Goal: Task Accomplishment & Management: Manage account settings

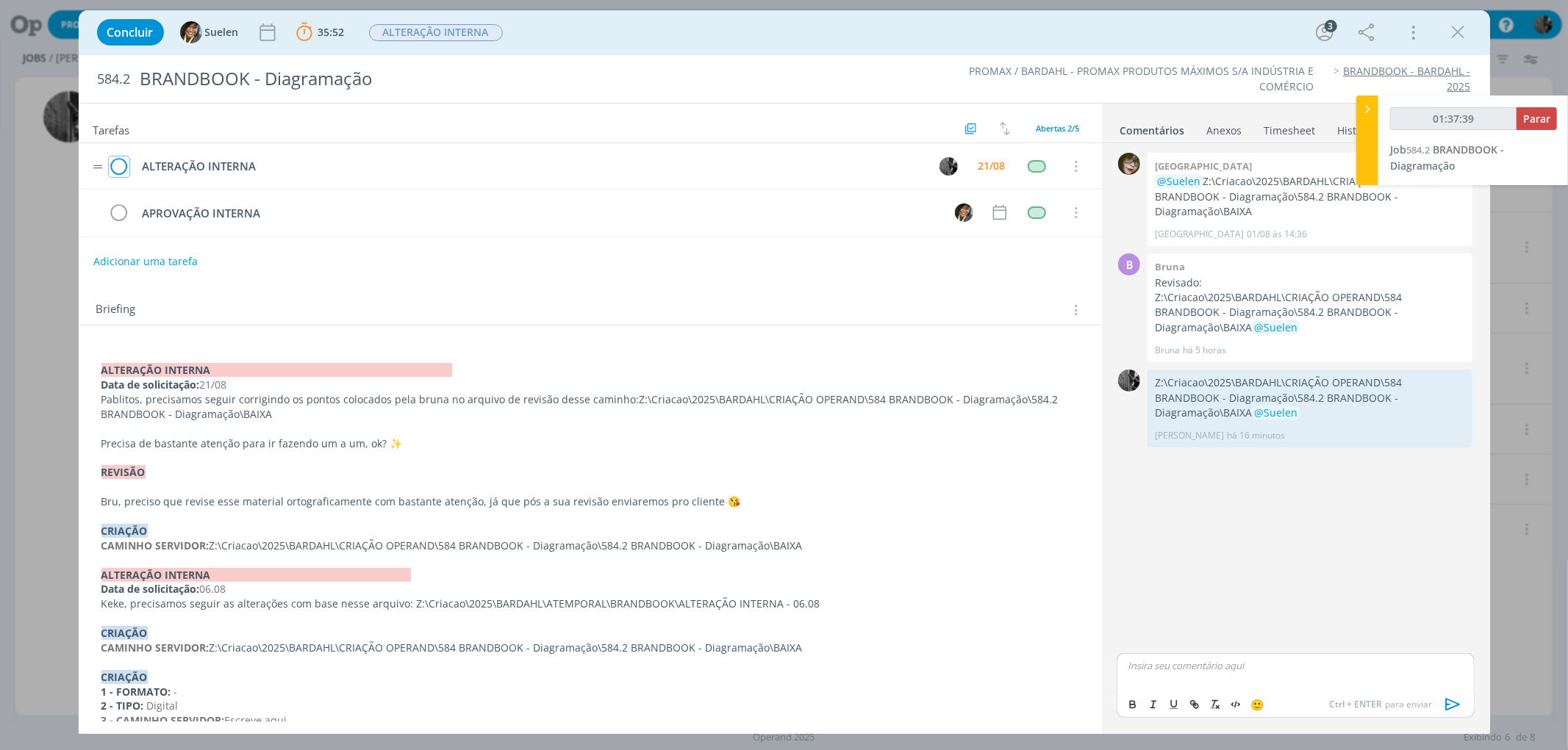
click at [125, 170] on icon "dialog" at bounding box center [119, 166] width 21 height 22
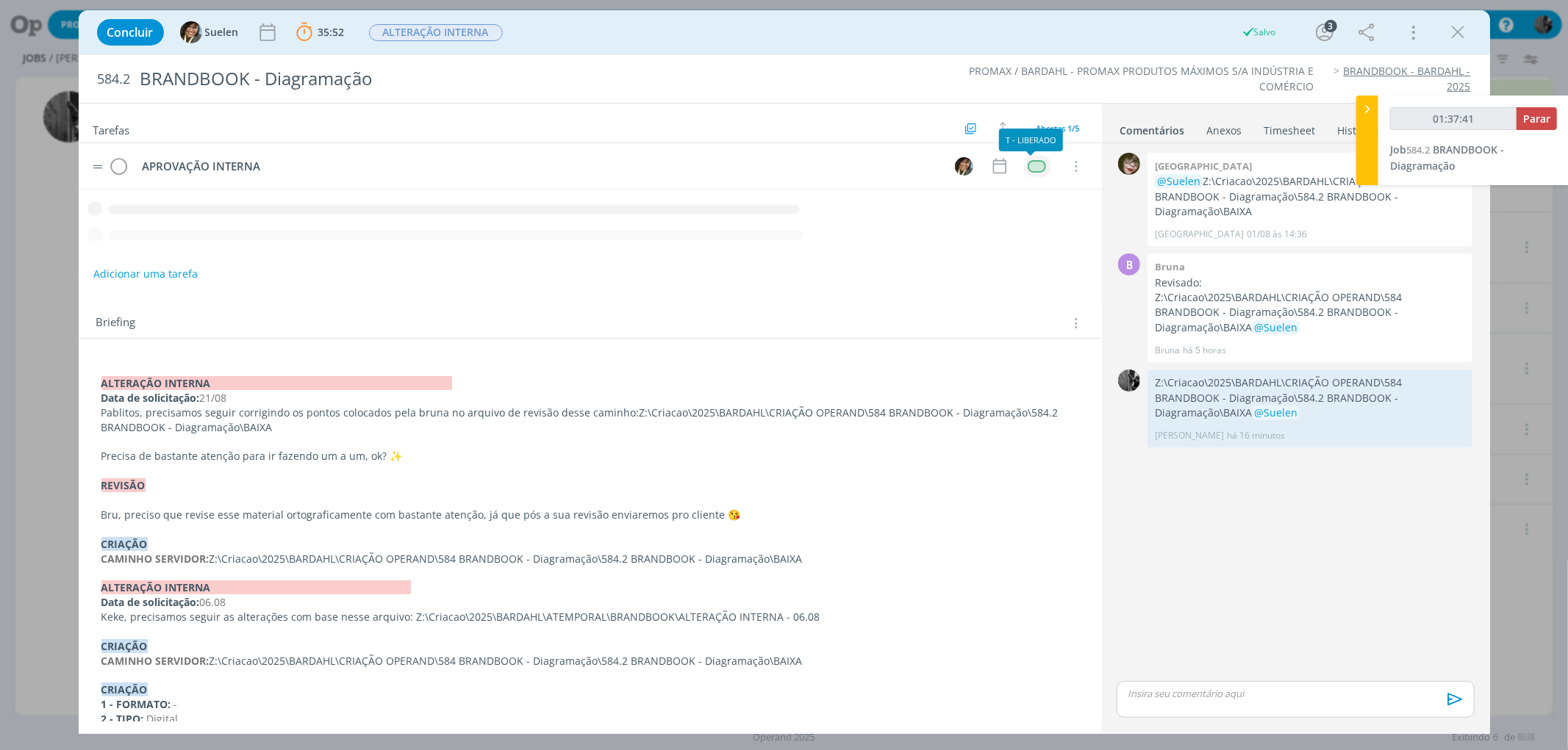
click at [1028, 170] on div "dialog" at bounding box center [1036, 166] width 18 height 12
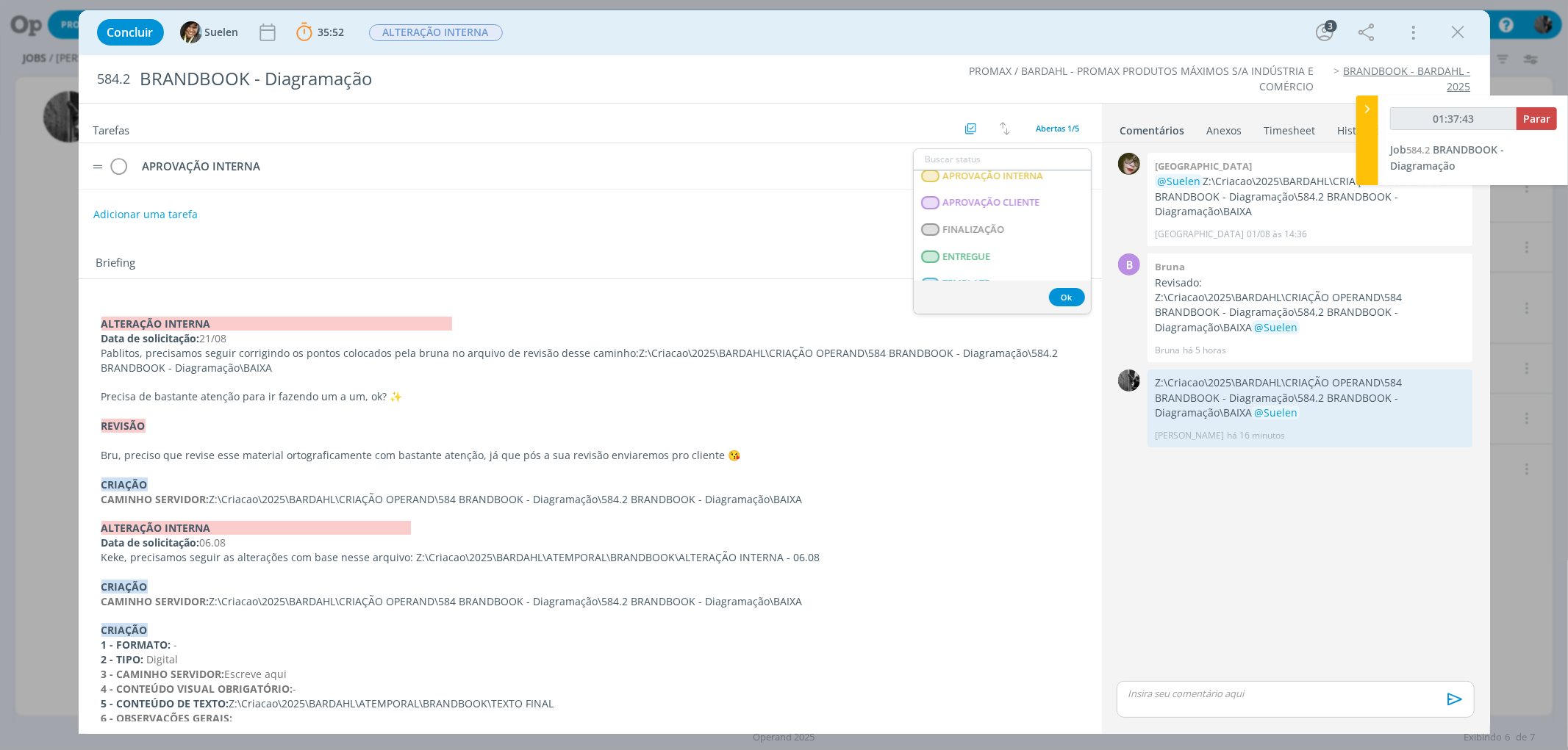
scroll to position [248, 0]
click at [1033, 210] on span "APROVAÇÃO INTERNA" at bounding box center [993, 205] width 100 height 11
click at [444, 33] on span "ALTERAÇÃO INTERNA" at bounding box center [435, 33] width 133 height 17
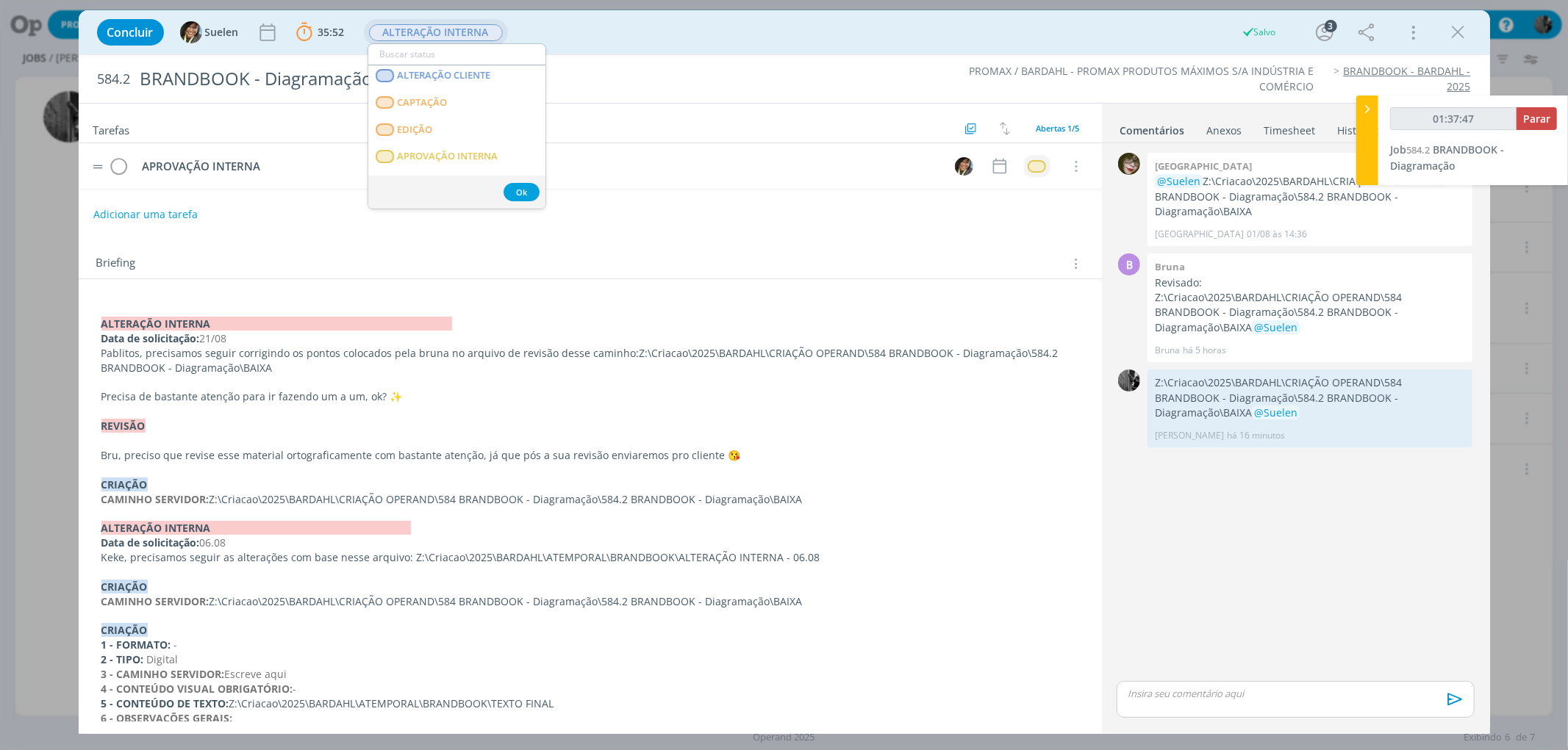
scroll to position [172, 0]
click at [493, 118] on span "APROVAÇÃO INTERNA" at bounding box center [448, 122] width 100 height 11
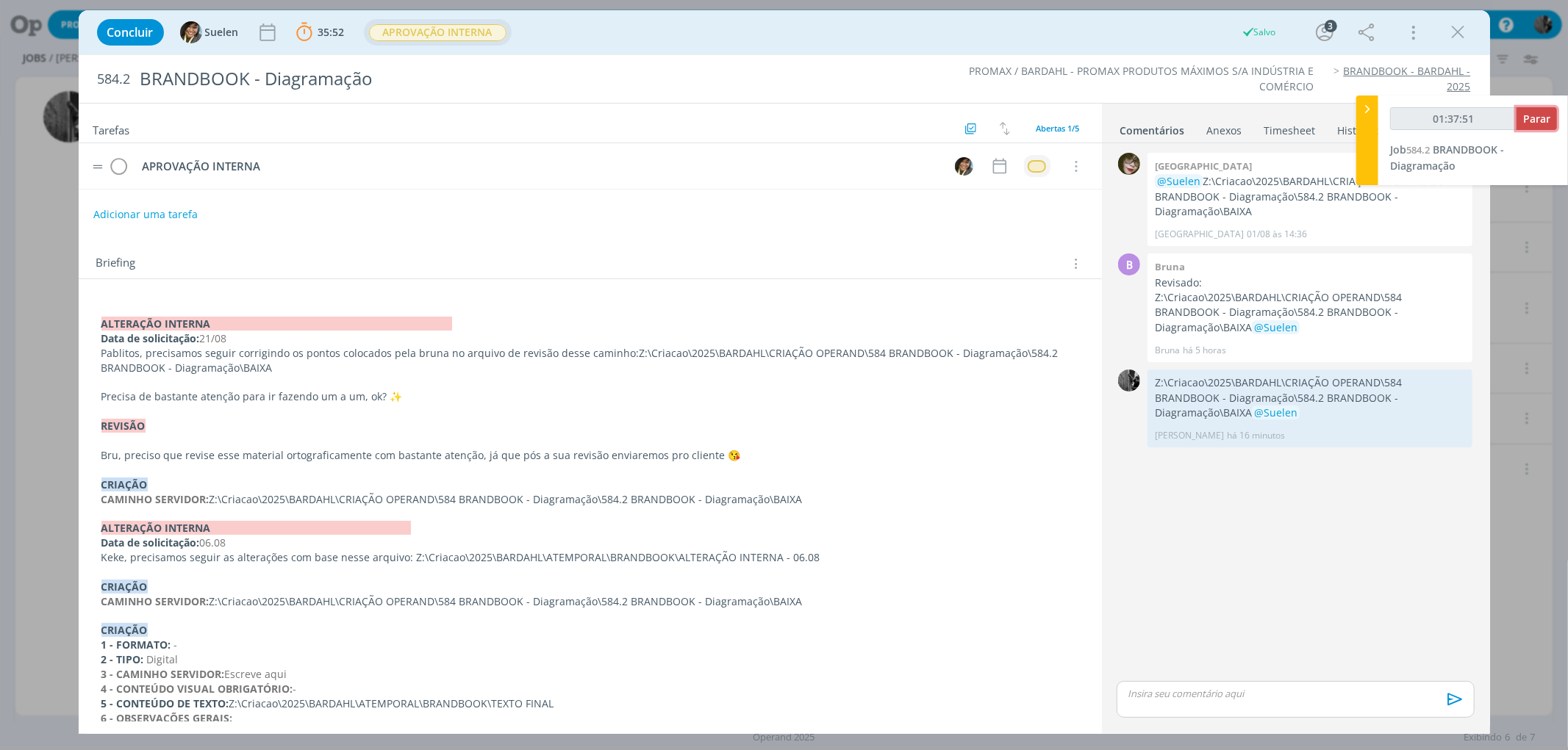
click at [1527, 113] on span "Parar" at bounding box center [1537, 118] width 27 height 14
type input "01:38:00"
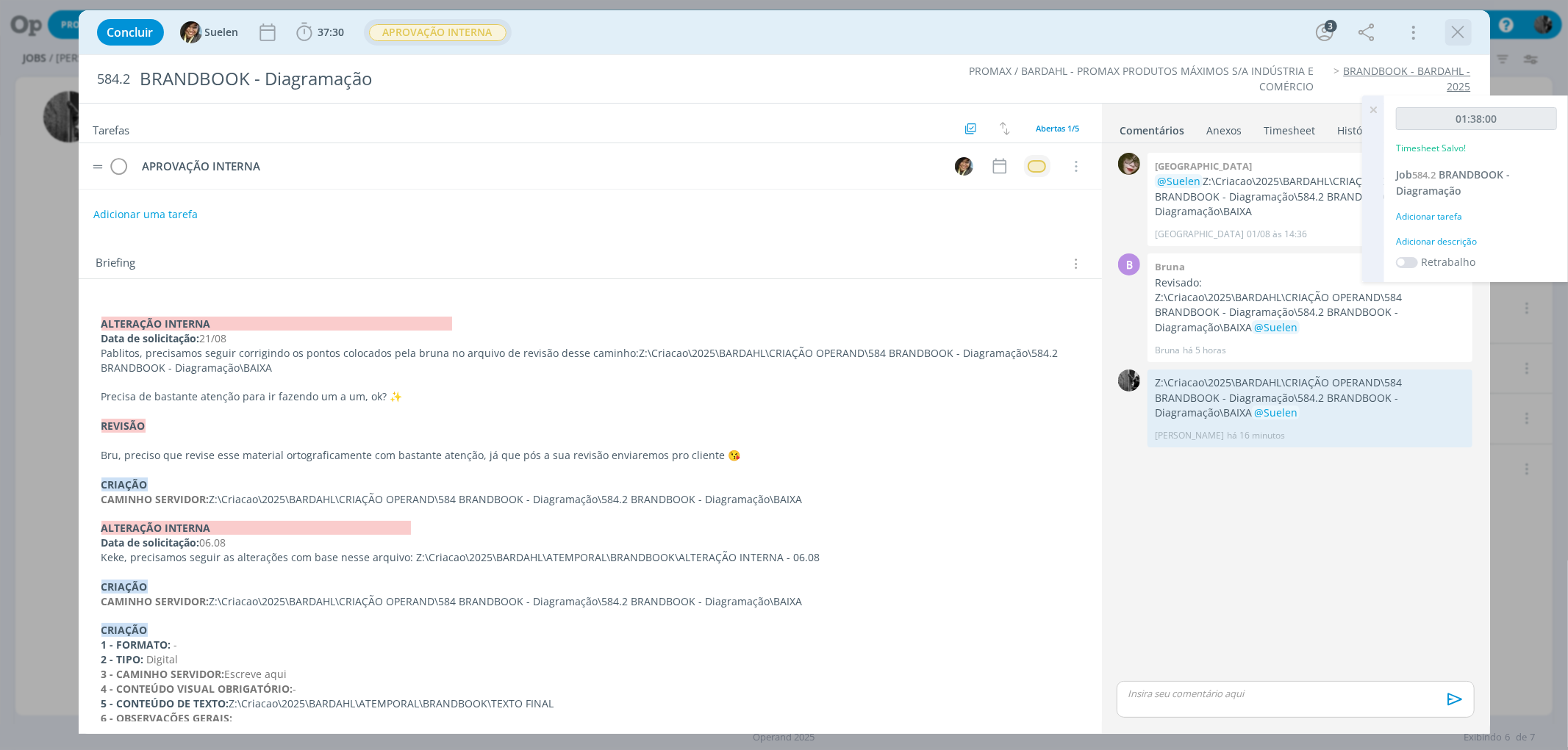
click at [1465, 26] on icon "dialog" at bounding box center [1458, 32] width 22 height 22
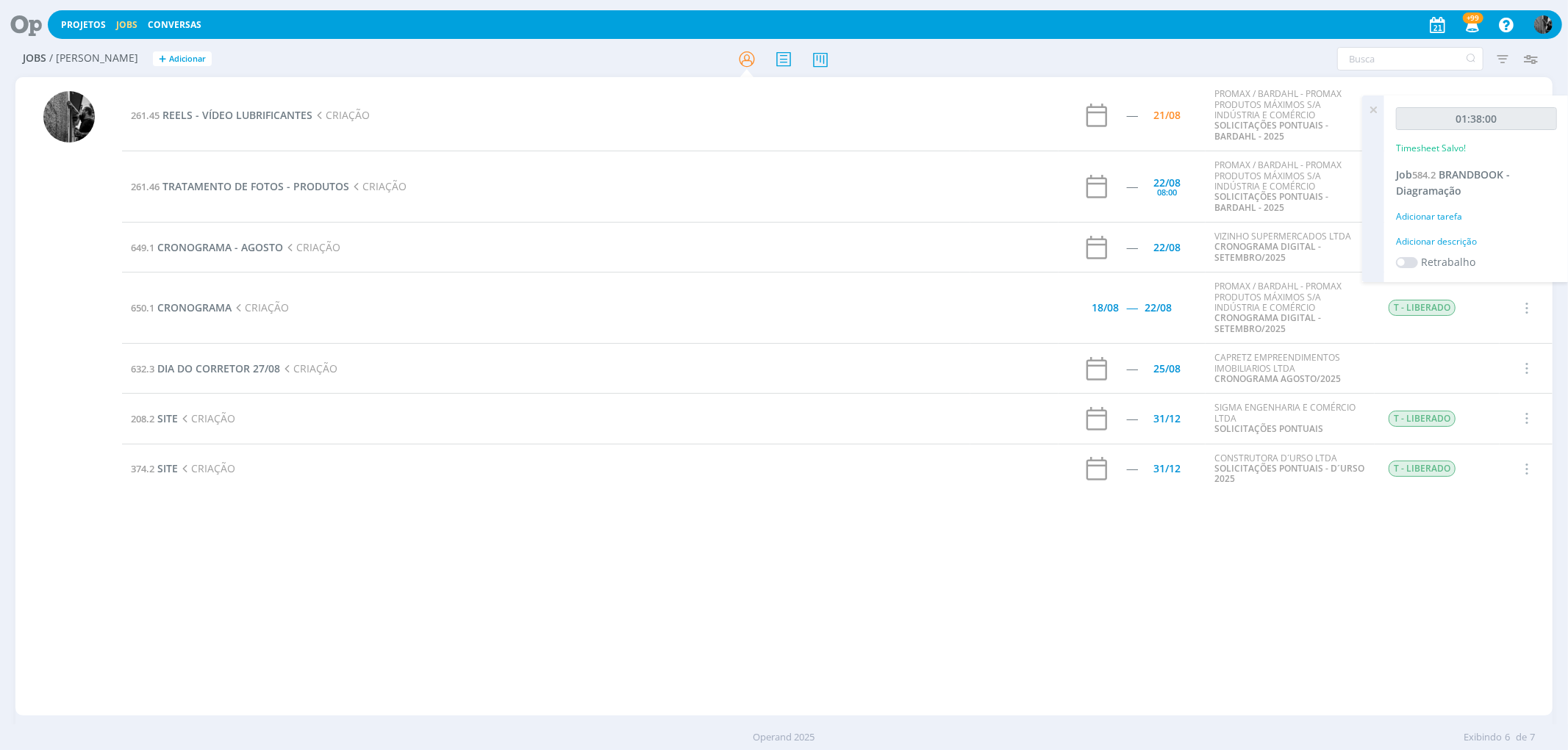
click at [1361, 111] on icon at bounding box center [1373, 110] width 26 height 28
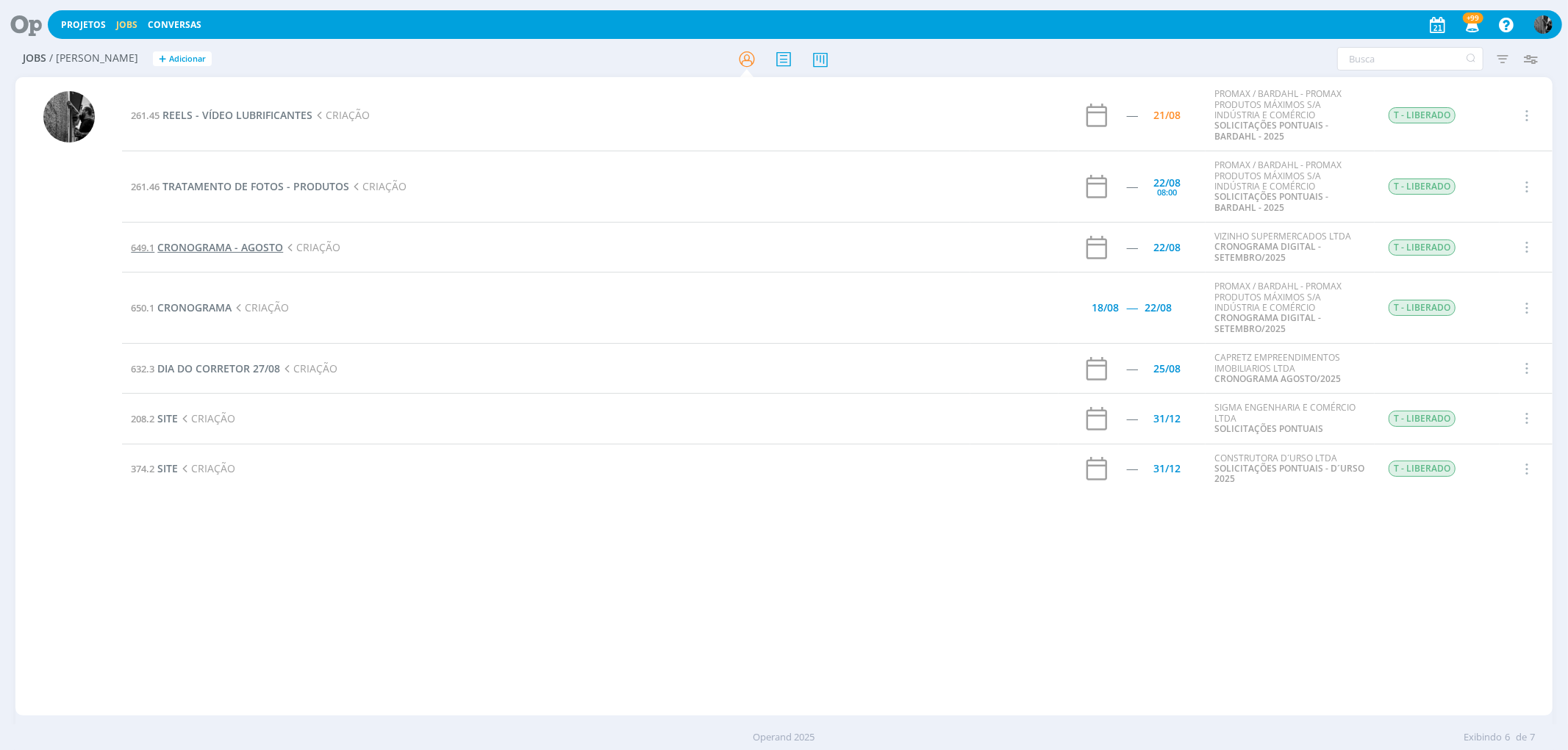
click at [206, 252] on span "CRONOGRAMA - AGOSTO" at bounding box center [220, 247] width 126 height 14
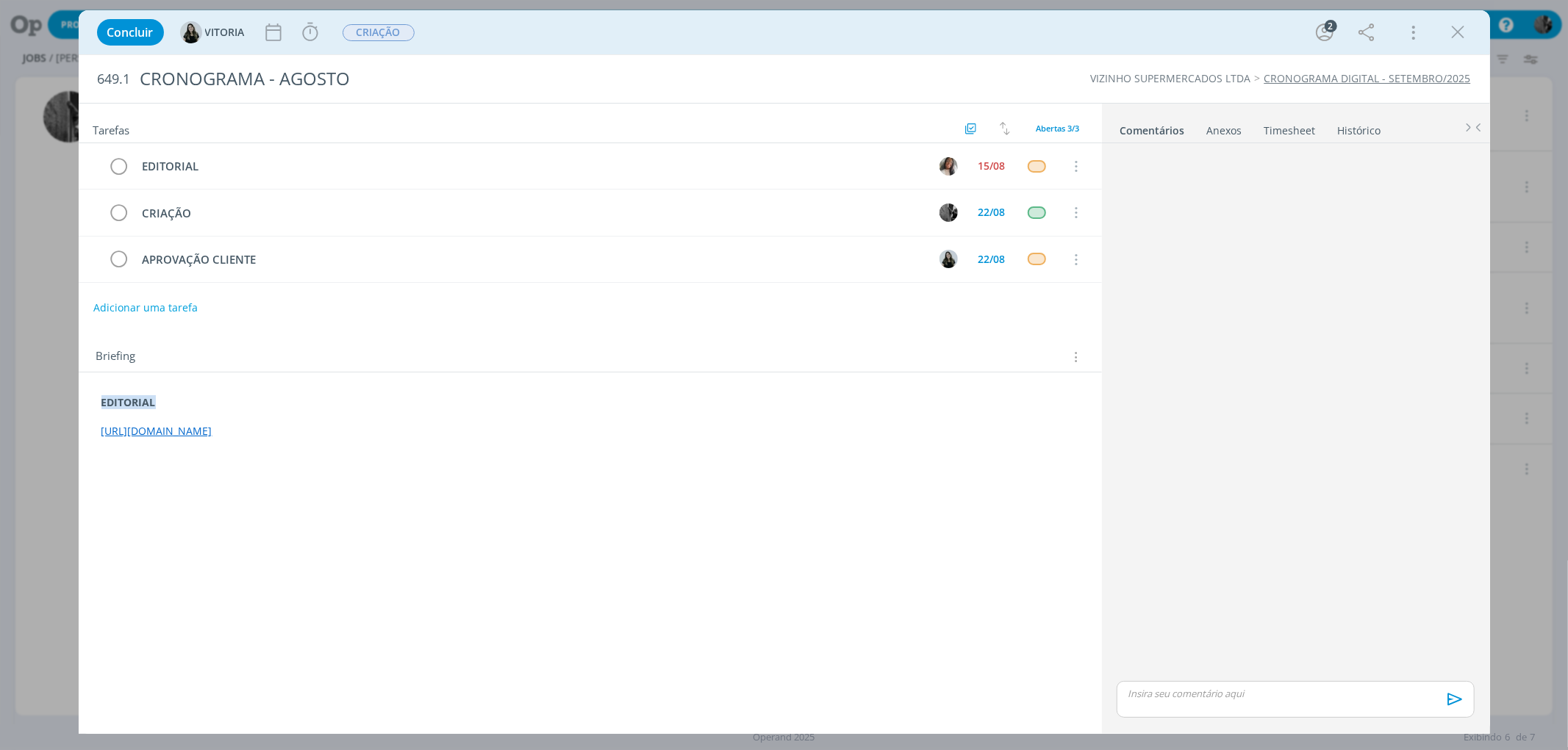
drag, startPoint x: 657, startPoint y: 435, endPoint x: 94, endPoint y: 442, distance: 563.0
click at [94, 442] on div "EDITORIAL [URL][DOMAIN_NAME]" at bounding box center [590, 417] width 1000 height 54
copy link "[URL][DOMAIN_NAME]"
